Goal: Transaction & Acquisition: Purchase product/service

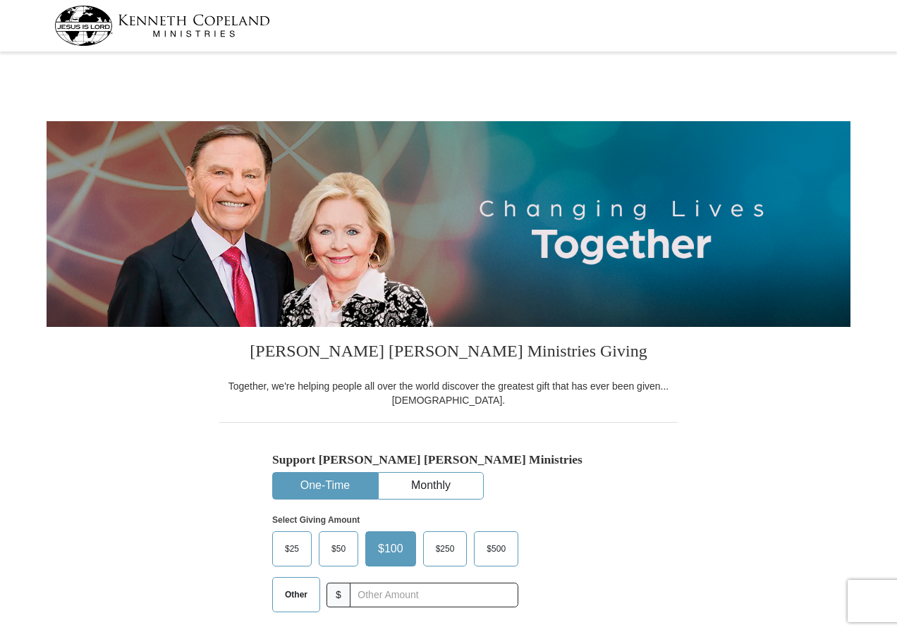
select select "NC"
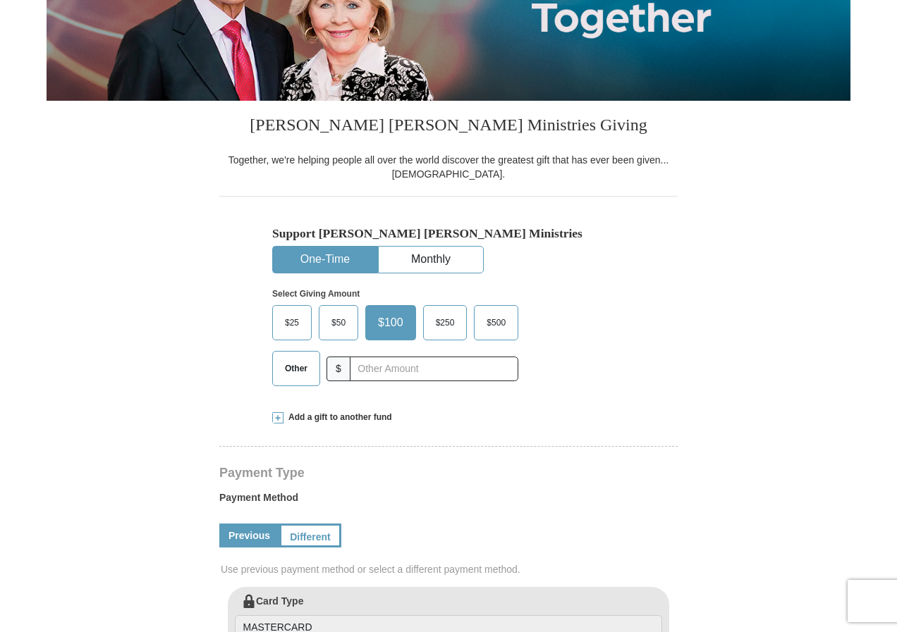
scroll to position [282, 0]
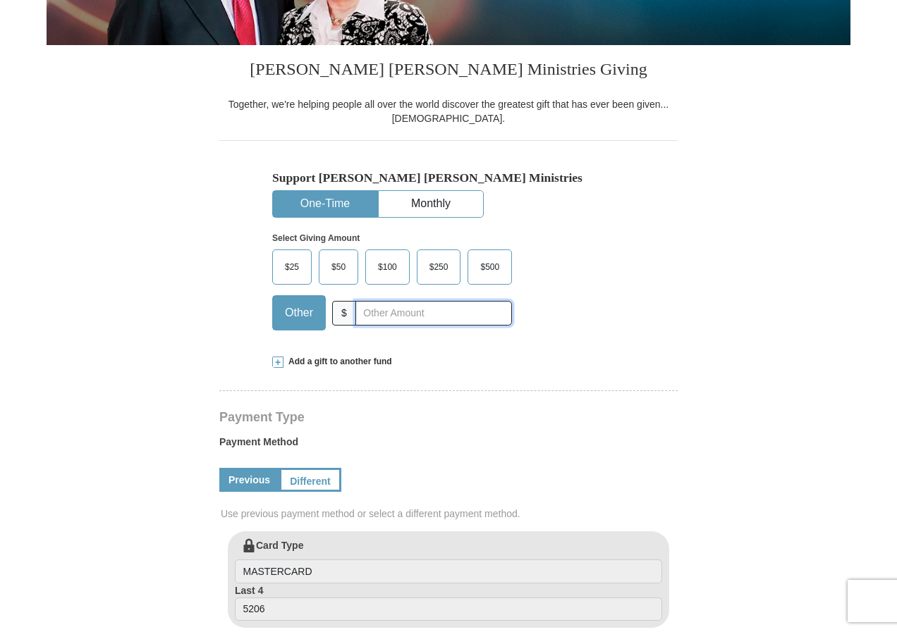
click at [366, 310] on input "text" at bounding box center [433, 313] width 157 height 25
type input "30.00"
click at [795, 381] on form "[PERSON_NAME] [PERSON_NAME] Ministries Giving Together, we're helping people al…" at bounding box center [449, 533] width 804 height 1519
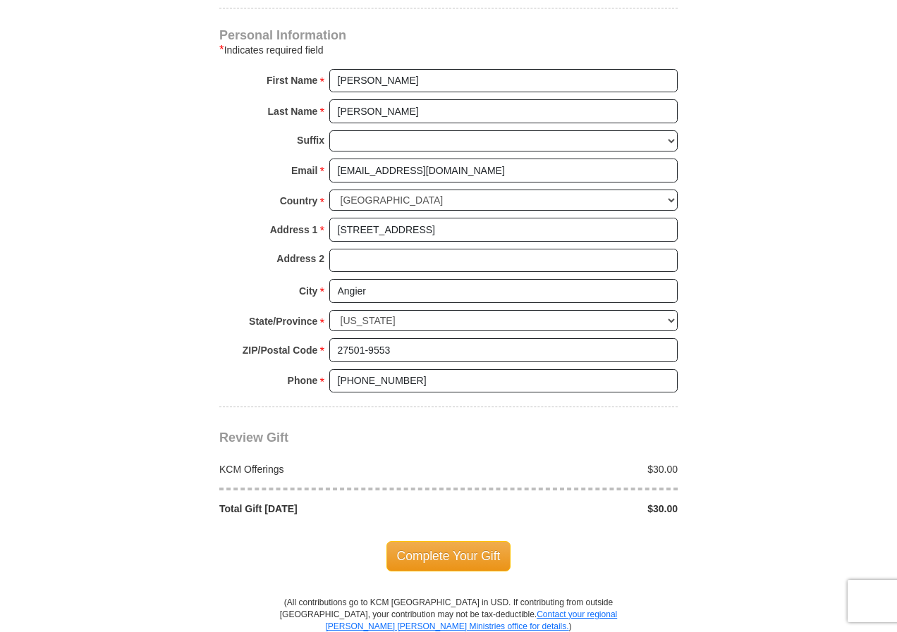
scroll to position [987, 0]
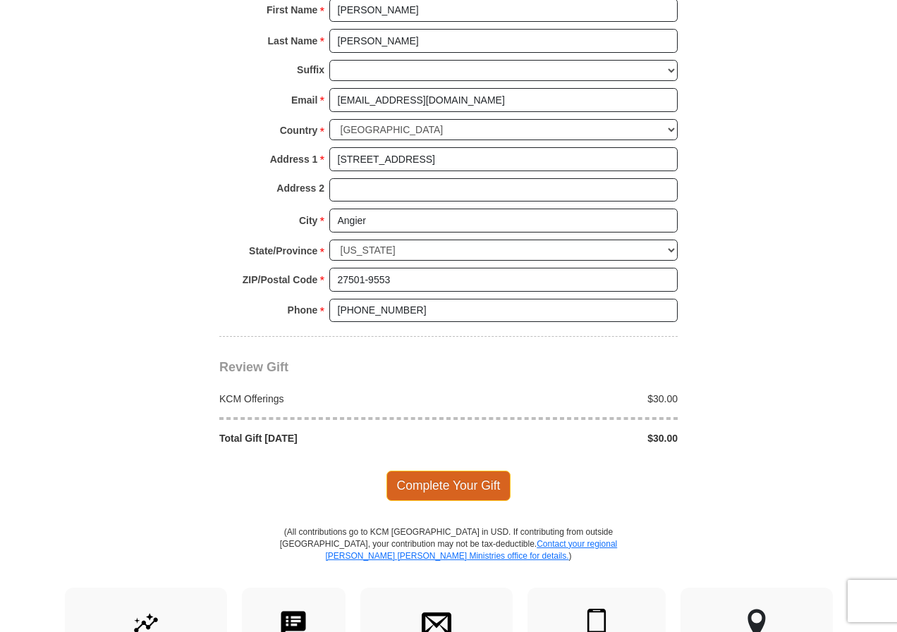
click at [463, 483] on span "Complete Your Gift" at bounding box center [448, 486] width 125 height 30
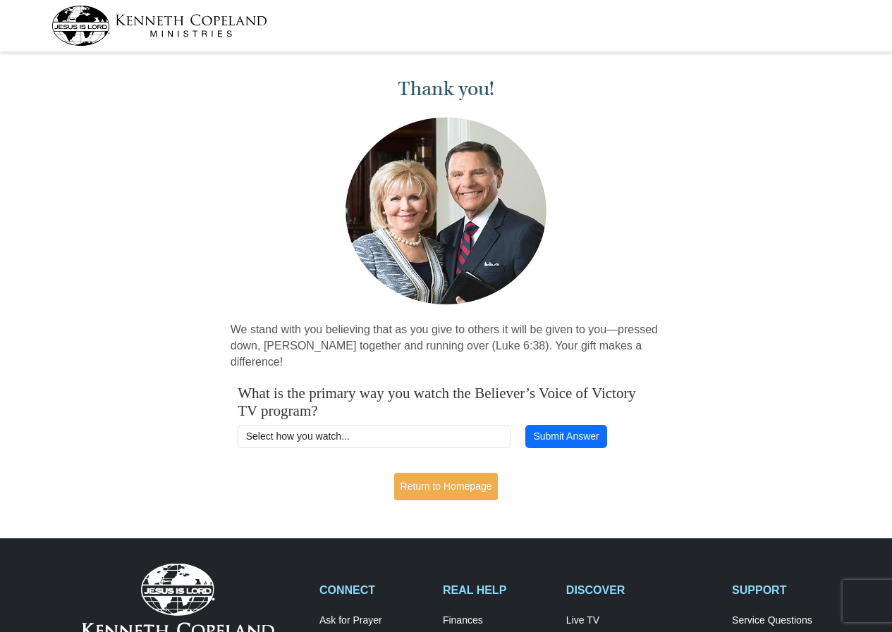
click at [80, 23] on img at bounding box center [159, 26] width 216 height 40
